Goal: Use online tool/utility: Utilize a website feature to perform a specific function

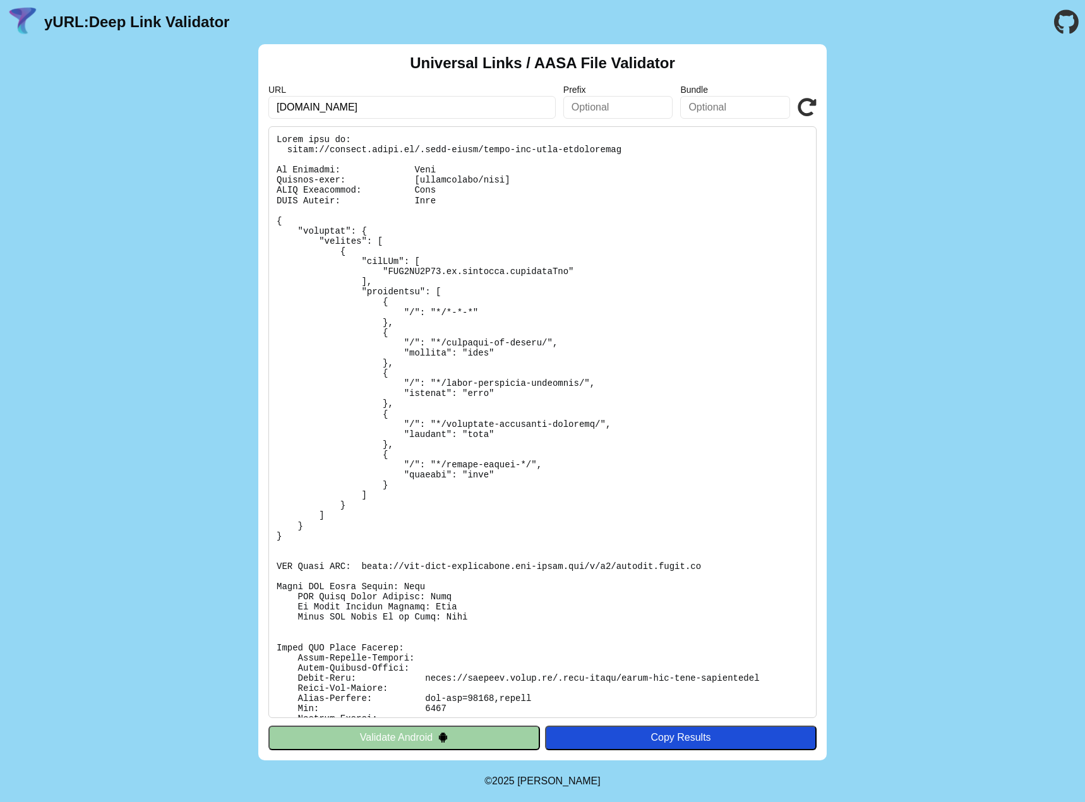
click at [306, 107] on input "[DOMAIN_NAME]" at bounding box center [411, 107] width 287 height 23
paste input "[URL][DOMAIN_NAME]"
type input "[URL][DOMAIN_NAME]"
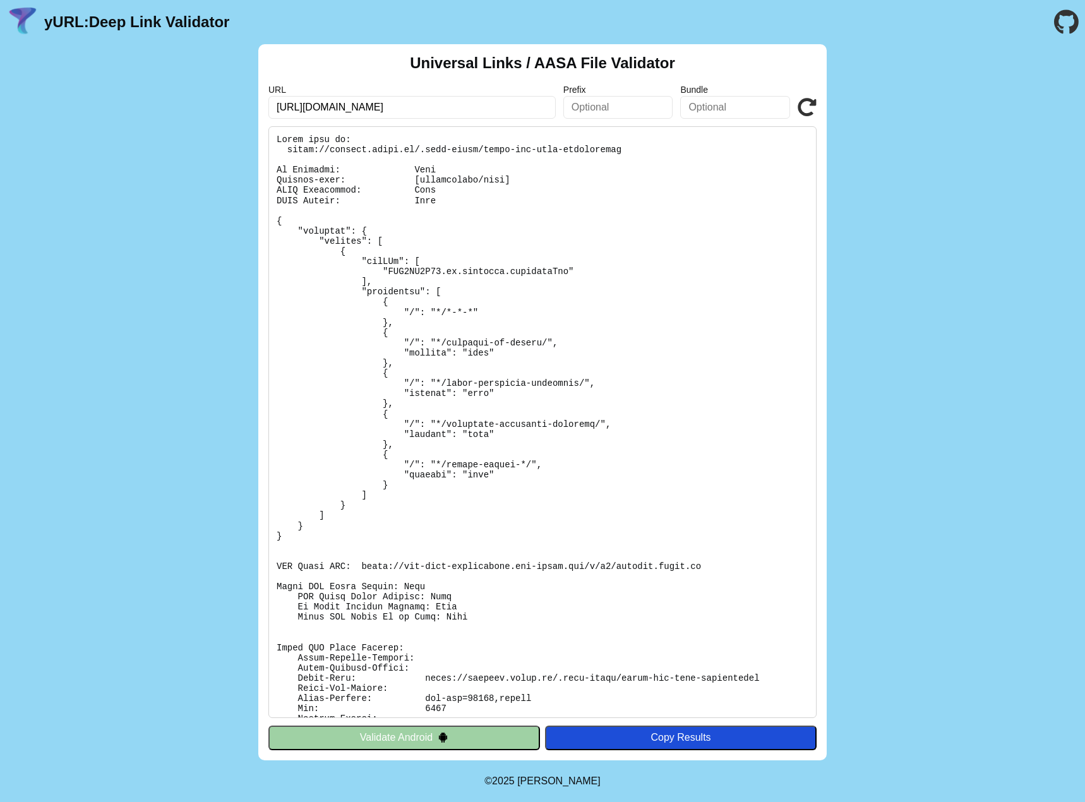
click at [813, 99] on icon at bounding box center [807, 107] width 19 height 19
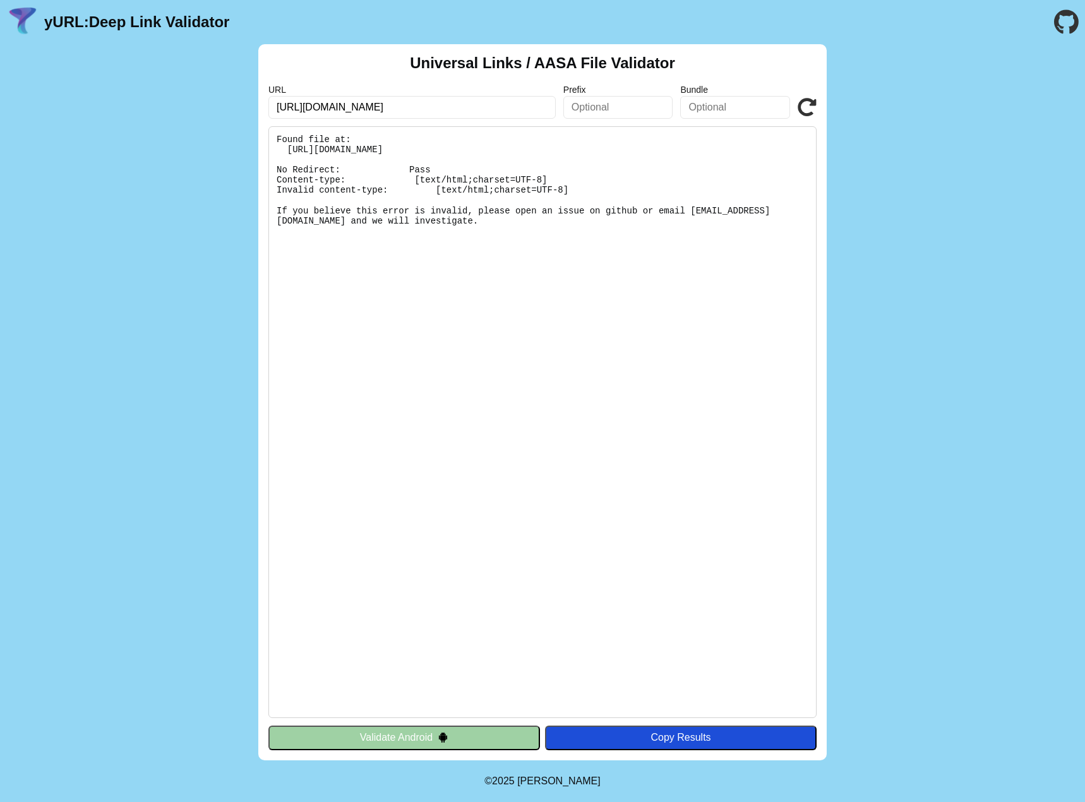
click at [385, 281] on pre "Found file at: https://www.yogaonline.nl/apple-app-site-association No Redirect…" at bounding box center [542, 422] width 548 height 592
click at [350, 735] on button "Validate Android" at bounding box center [404, 738] width 272 height 24
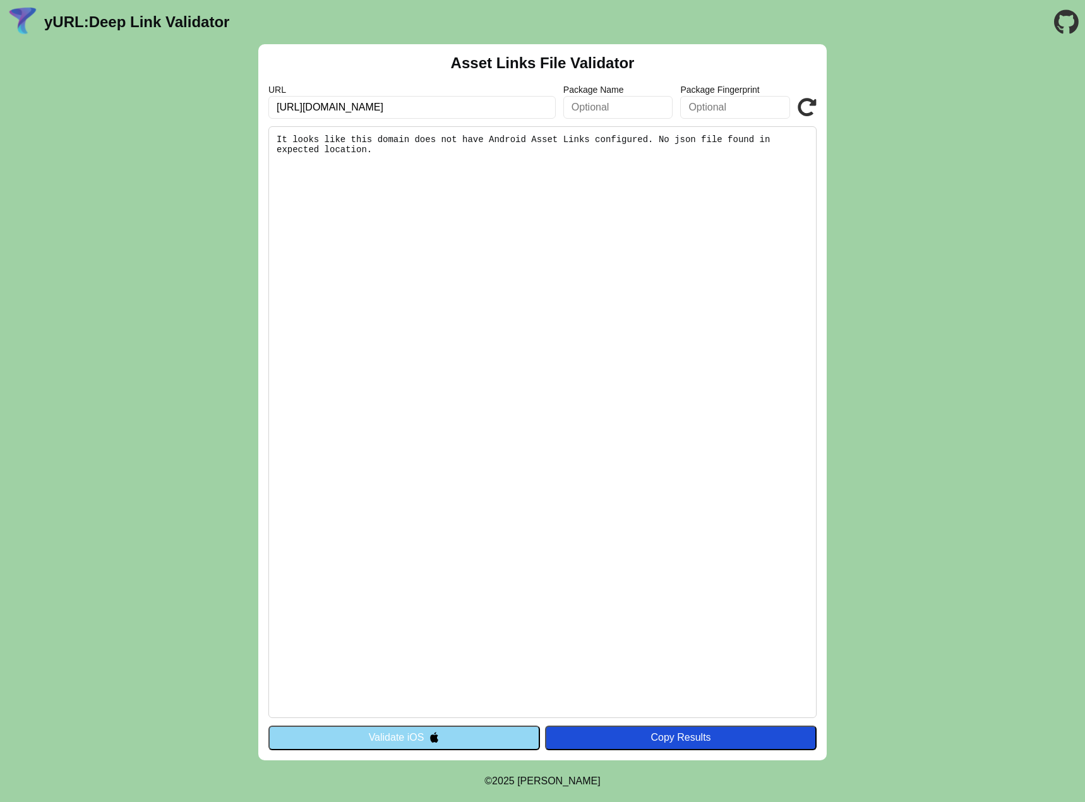
click at [429, 747] on button "Validate iOS" at bounding box center [404, 738] width 272 height 24
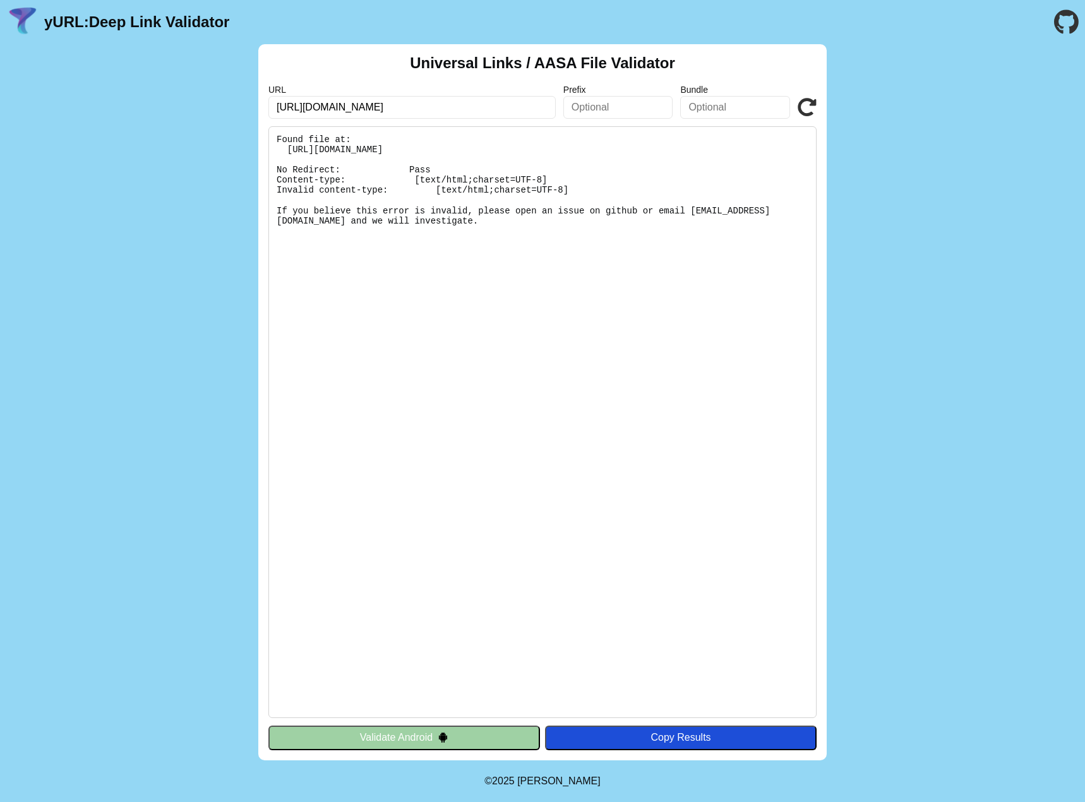
click at [878, 376] on div "Universal Links / AASA File Validator URL https://www.yogaonline.nl/ Prefix Bun…" at bounding box center [542, 402] width 1085 height 716
